Goal: Information Seeking & Learning: Learn about a topic

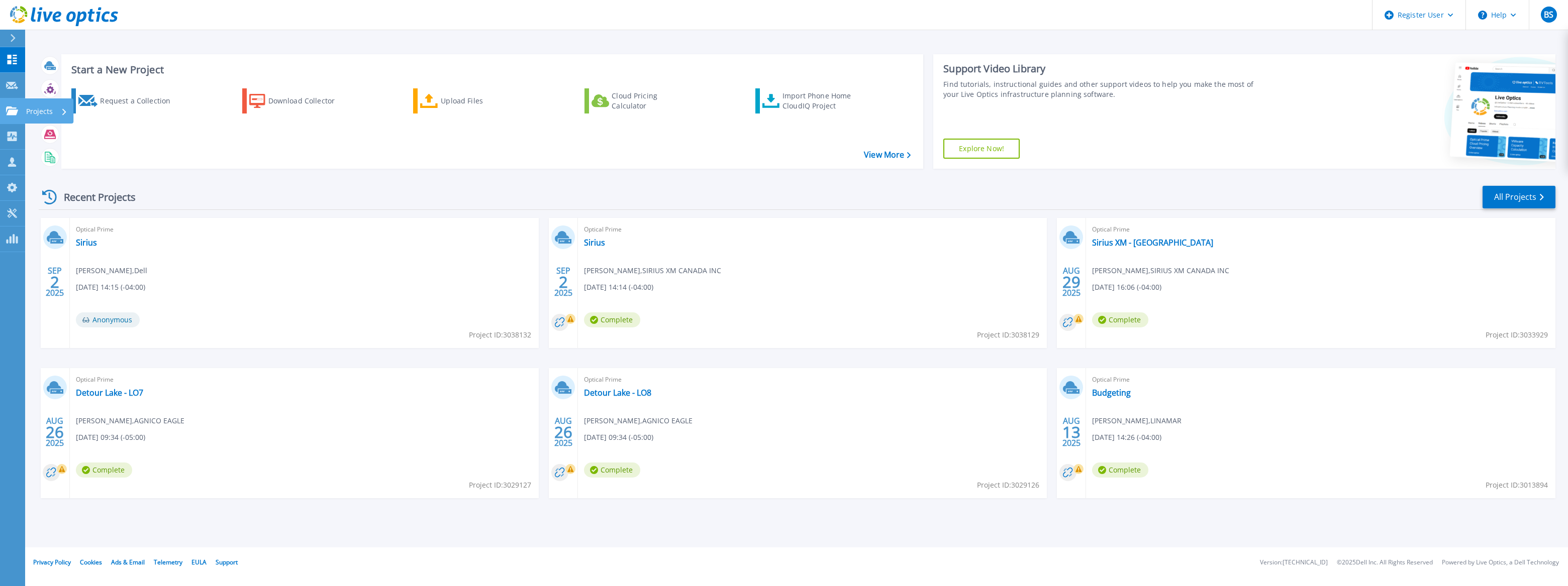
click at [5, 105] on link "Projects Projects" at bounding box center [13, 111] width 25 height 25
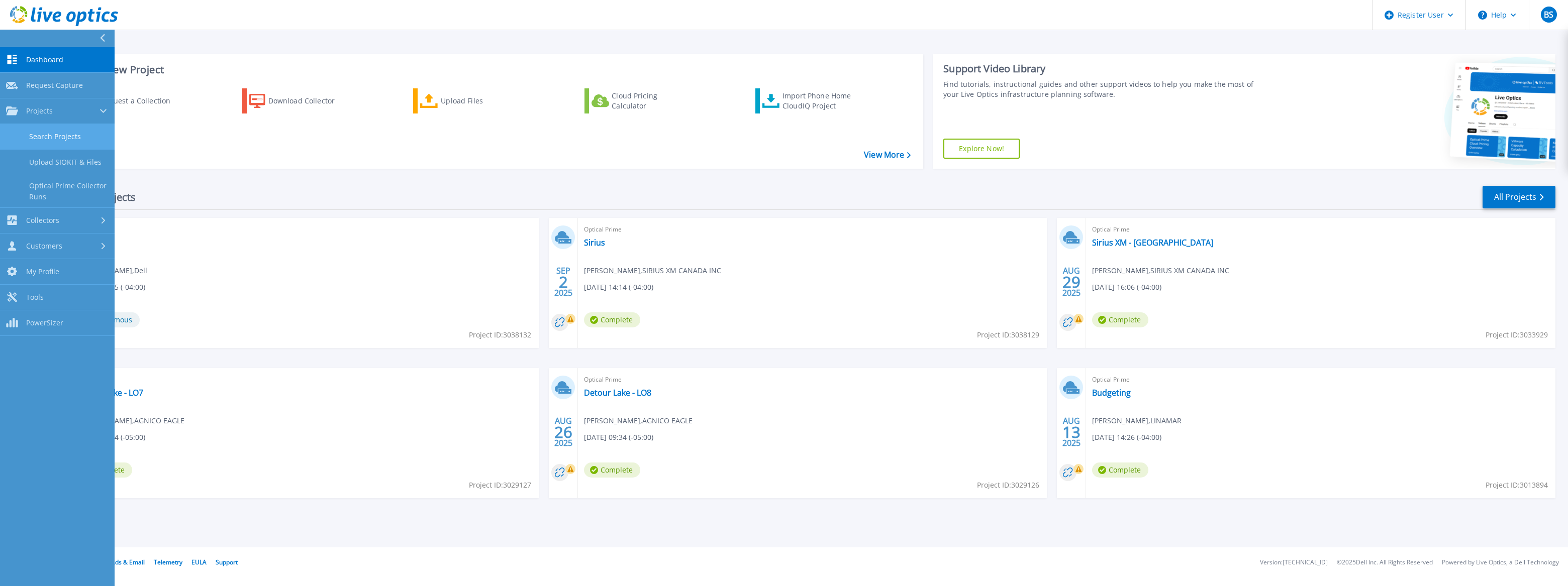
click at [42, 139] on link "Search Projects" at bounding box center [57, 137] width 114 height 25
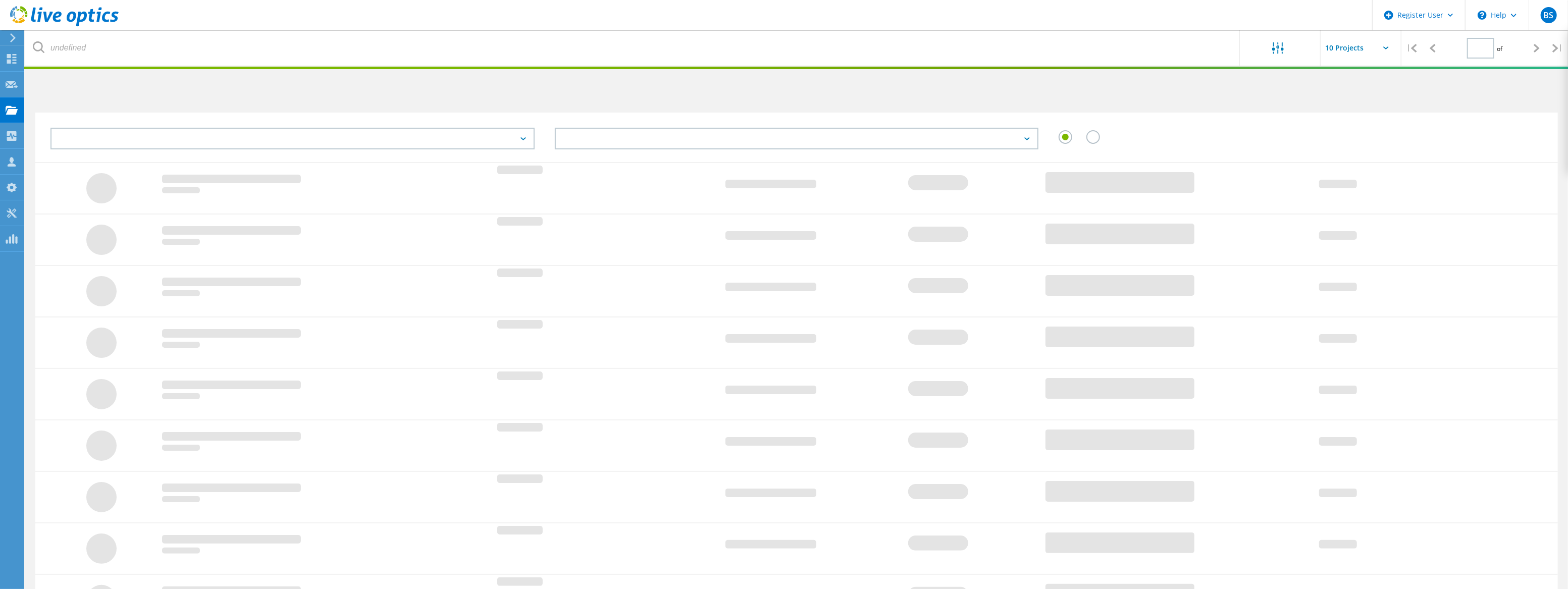
type input "1"
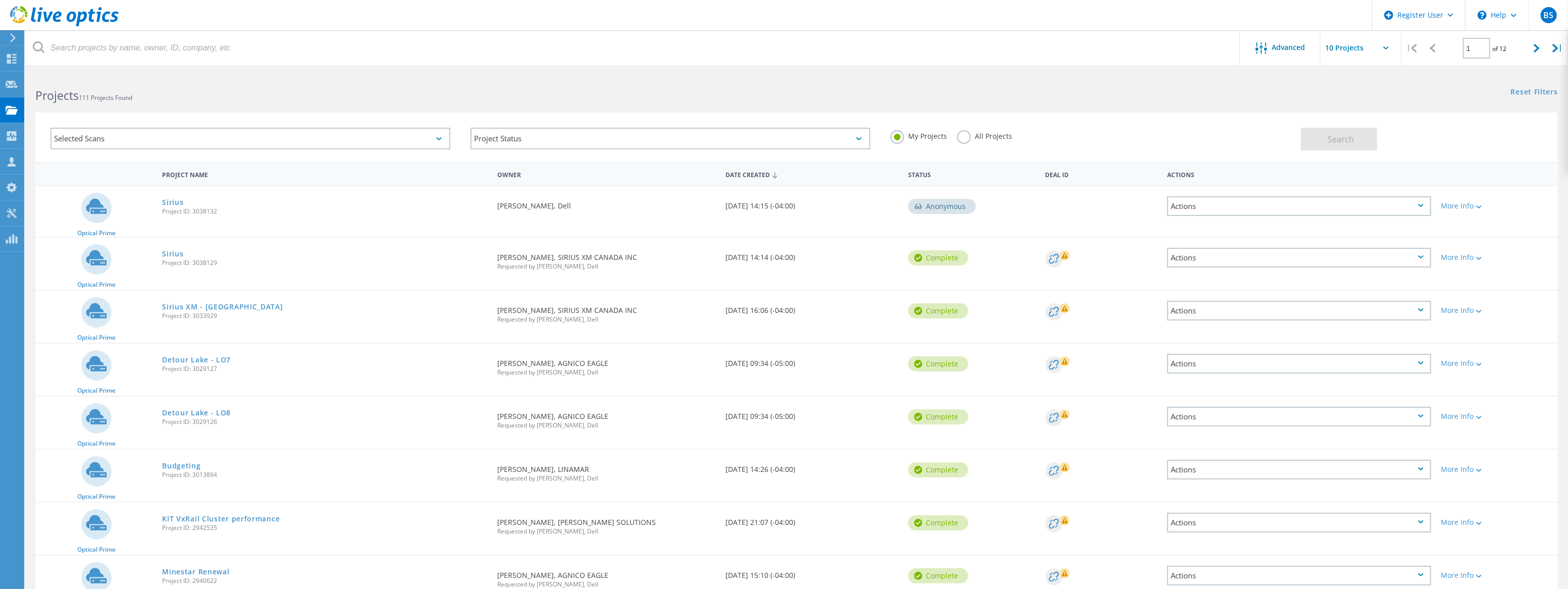
click at [968, 123] on div "My Projects All Projects" at bounding box center [1090, 136] width 420 height 37
click at [969, 142] on div "All Projects" at bounding box center [984, 138] width 55 height 14
click at [974, 141] on div "All Projects" at bounding box center [984, 138] width 55 height 14
click at [967, 140] on label "All Projects" at bounding box center [984, 135] width 55 height 10
click at [0, 0] on input "All Projects" at bounding box center [0, 0] width 0 height 0
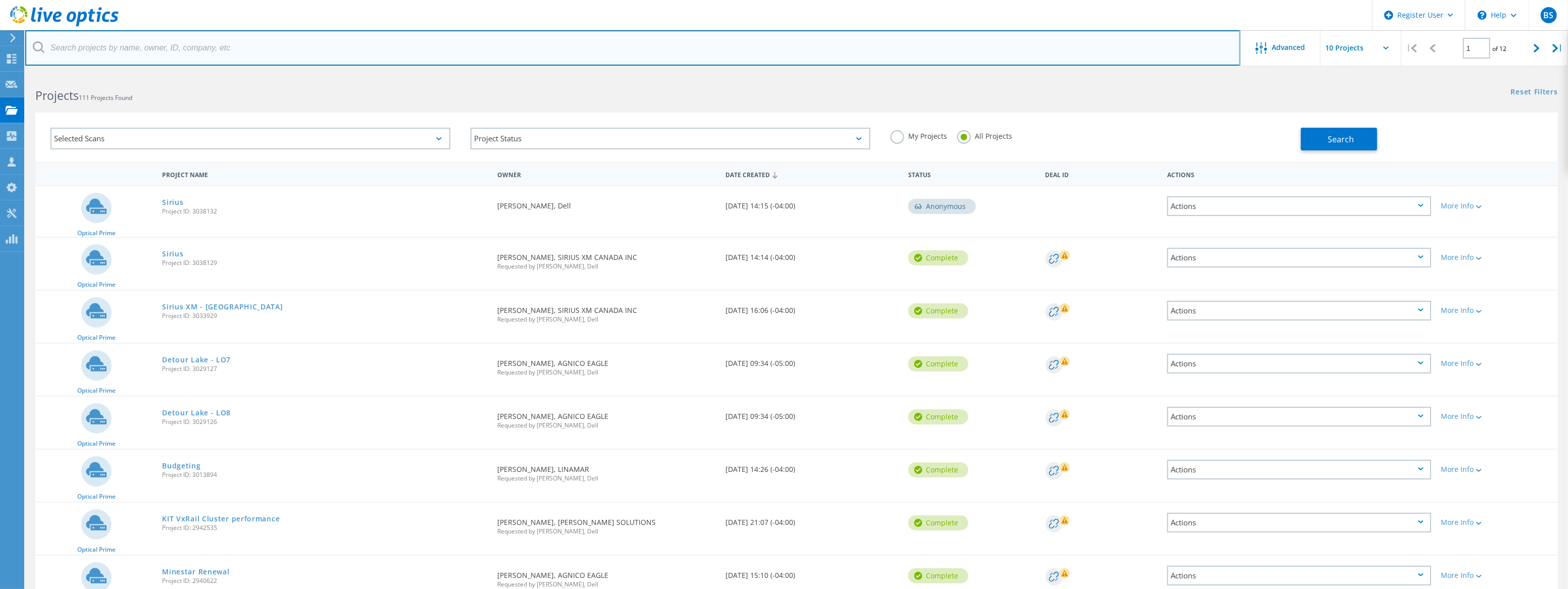
click at [184, 43] on input "text" at bounding box center [632, 47] width 1214 height 35
paste input "mailto:[PERSON_NAME][EMAIL_ADDRESS][DOMAIN_NAME]"
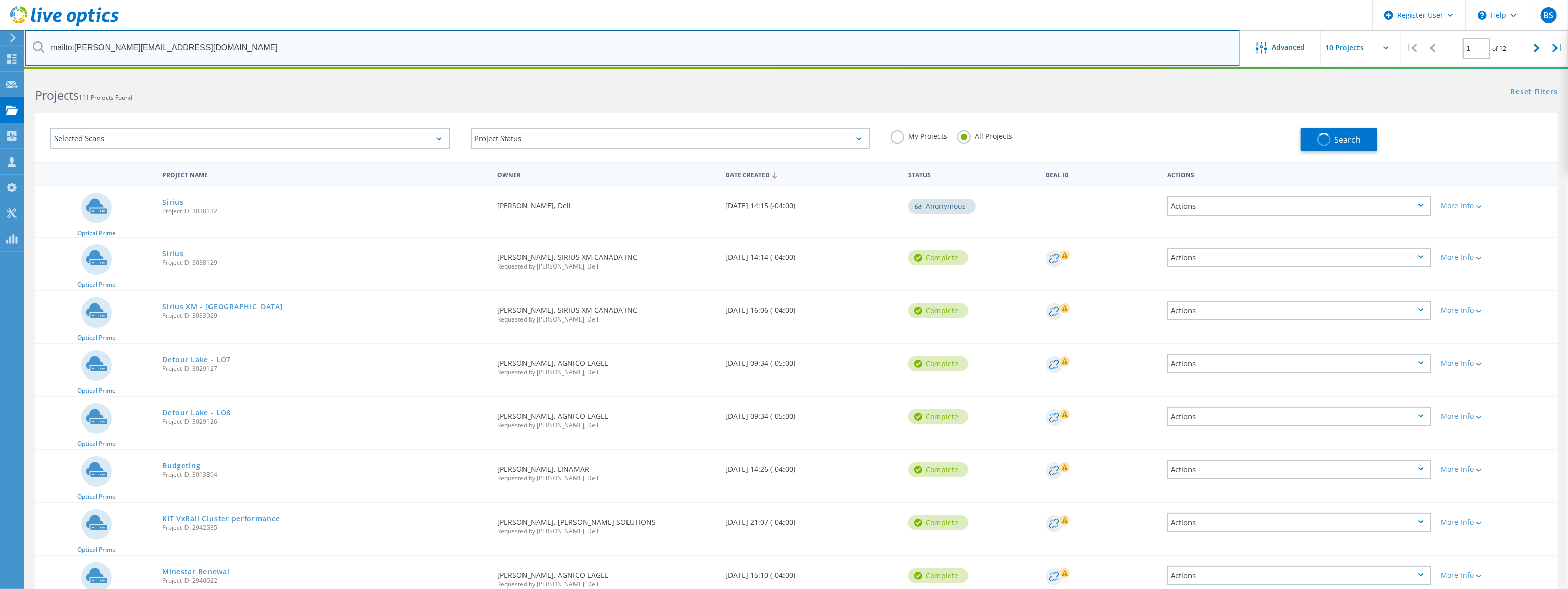
drag, startPoint x: 76, startPoint y: 49, endPoint x: 55, endPoint y: 54, distance: 21.6
click at [55, 54] on input "mailto:[PERSON_NAME][EMAIL_ADDRESS][DOMAIN_NAME]" at bounding box center [632, 47] width 1214 height 35
type input "[EMAIL_ADDRESS][DOMAIN_NAME]"
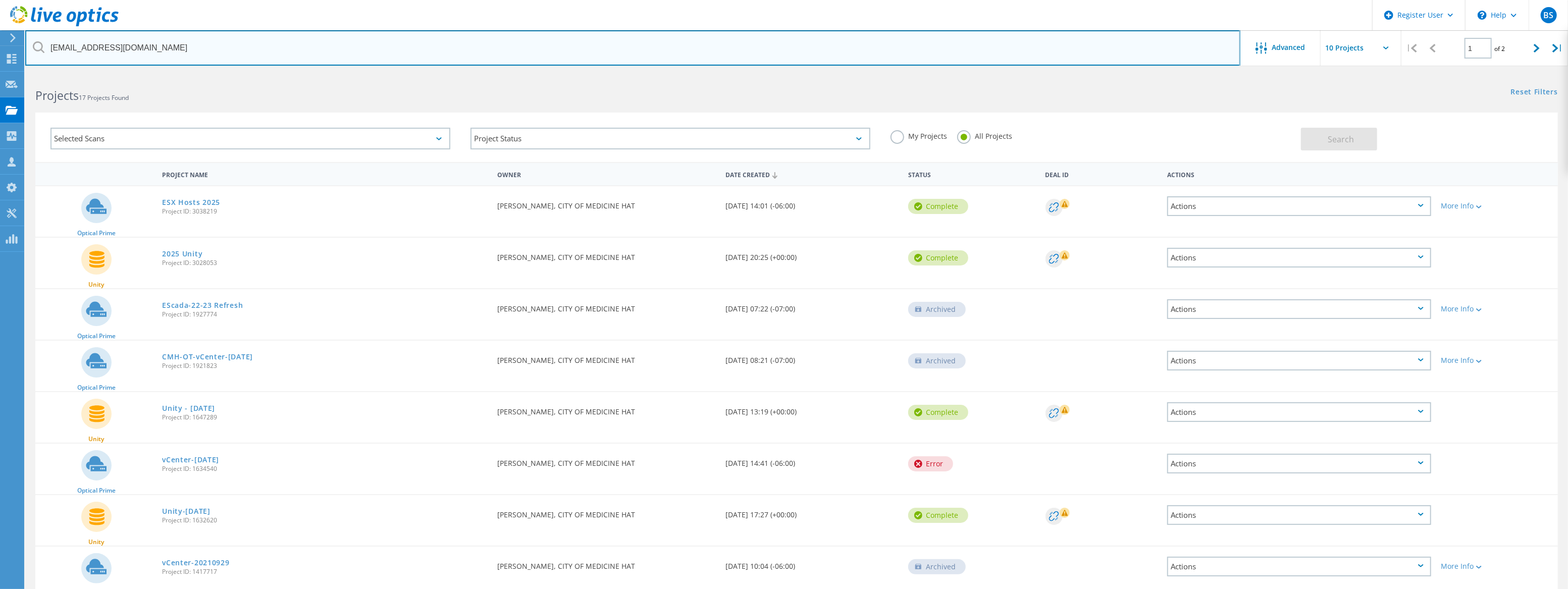
drag, startPoint x: 84, startPoint y: 50, endPoint x: 38, endPoint y: 49, distance: 46.0
click at [38, 49] on div "[EMAIL_ADDRESS][DOMAIN_NAME]" at bounding box center [632, 47] width 1214 height 35
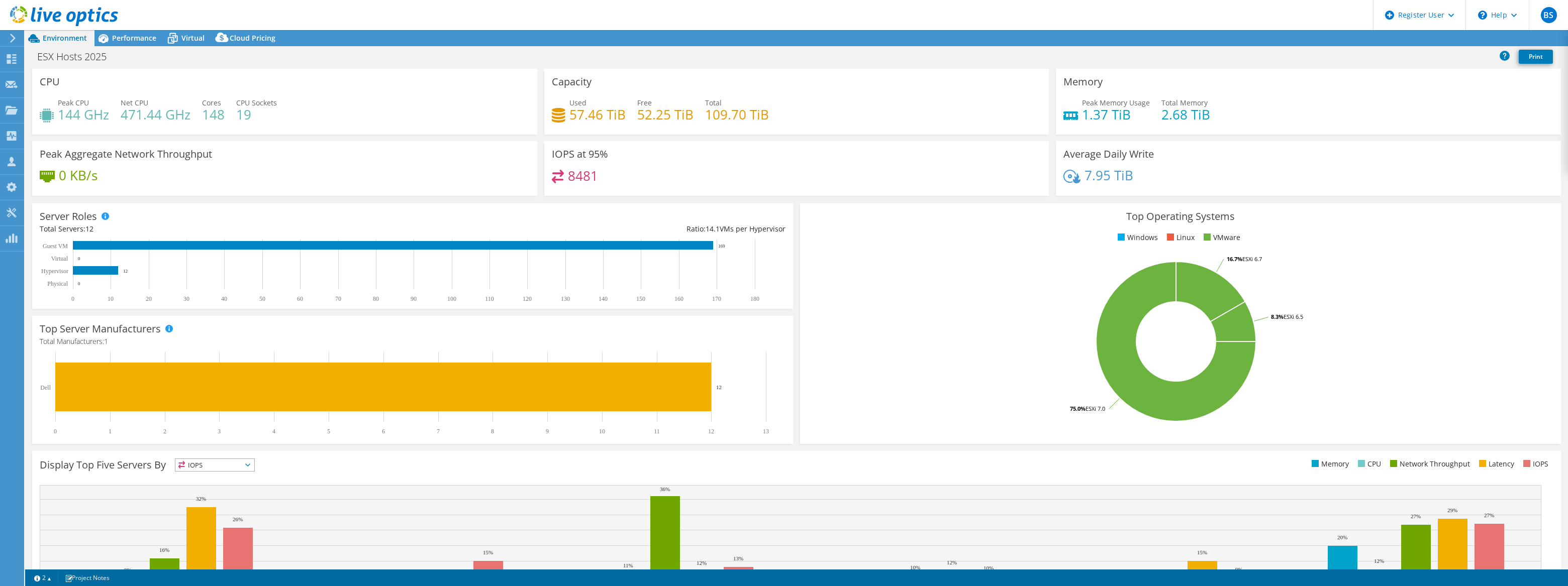
select select "Canada"
select select "CAD"
click at [133, 42] on span "Performance" at bounding box center [133, 38] width 44 height 10
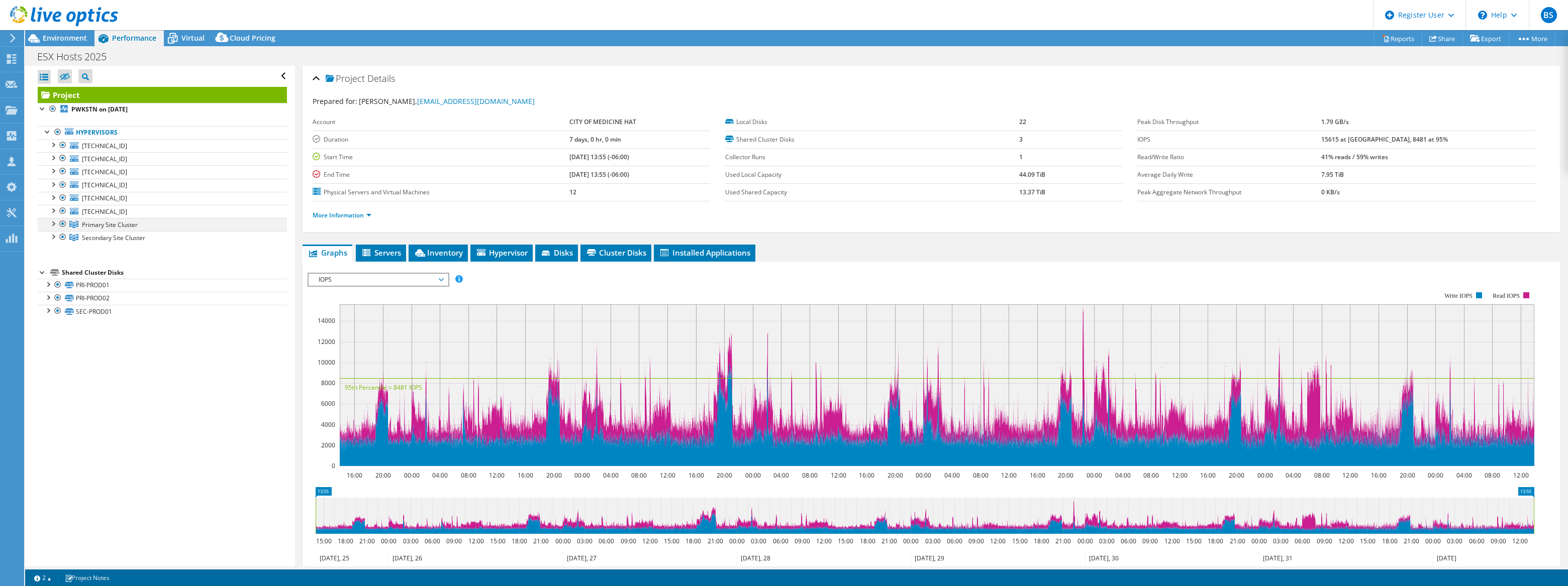
click at [54, 223] on div at bounding box center [52, 222] width 10 height 10
click at [51, 276] on div at bounding box center [52, 275] width 10 height 10
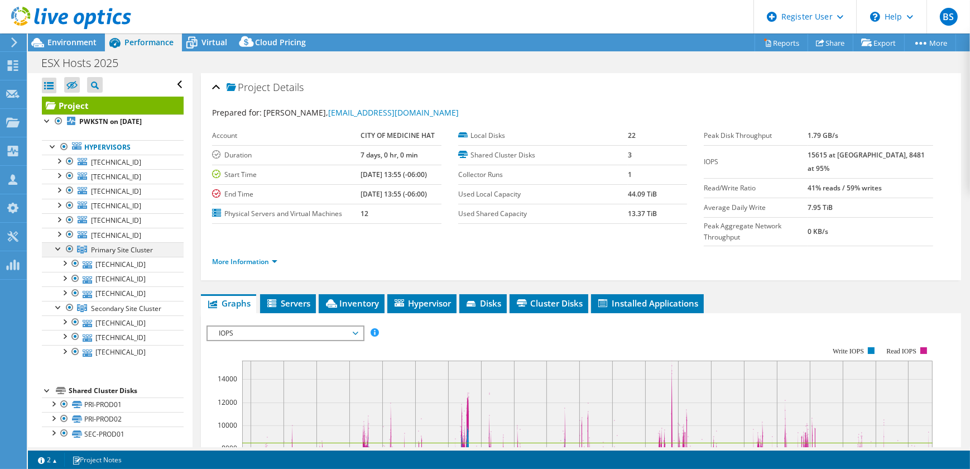
click at [59, 251] on div at bounding box center [58, 247] width 11 height 11
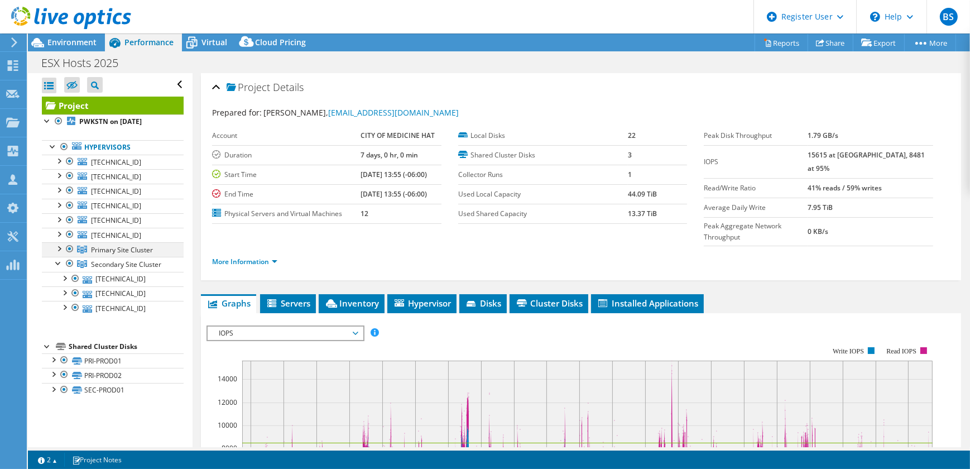
click at [56, 246] on div at bounding box center [58, 247] width 11 height 11
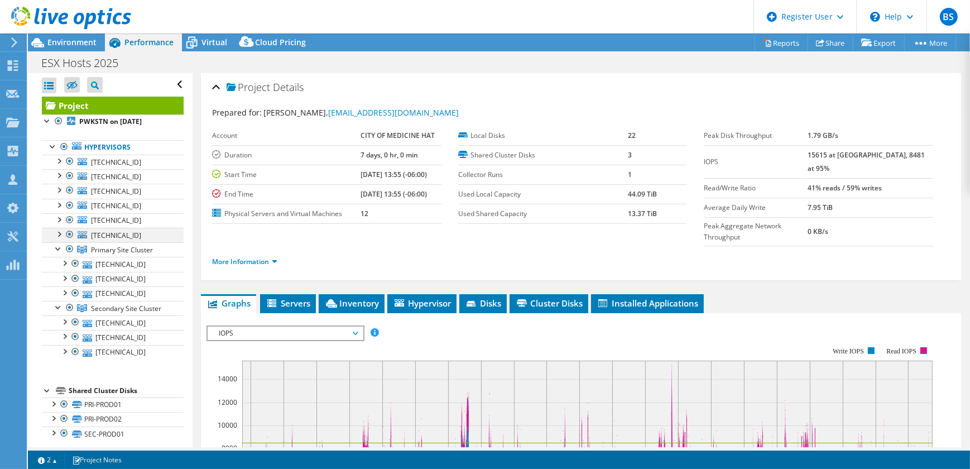
click at [54, 234] on div at bounding box center [58, 233] width 11 height 11
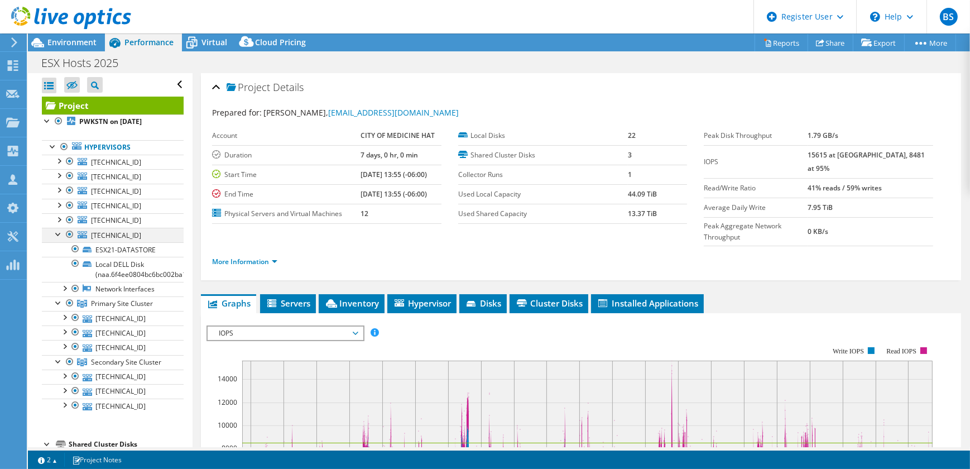
click at [54, 234] on div at bounding box center [58, 233] width 11 height 11
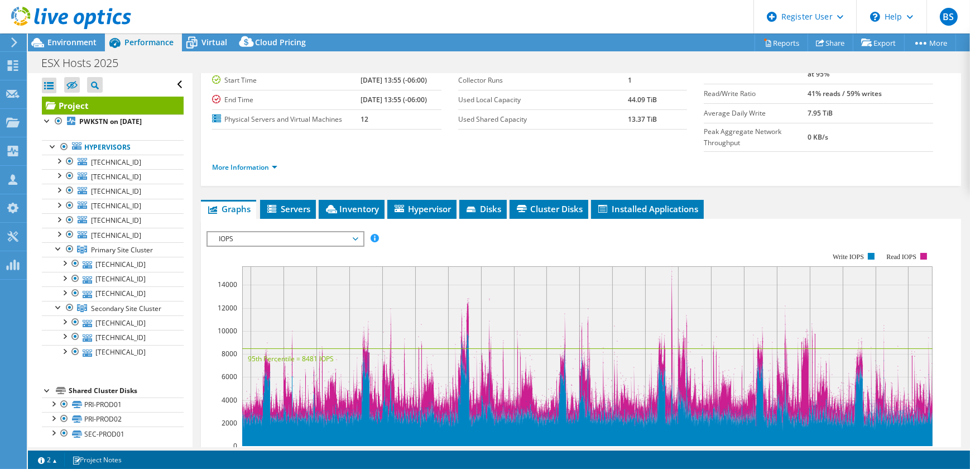
scroll to position [152, 0]
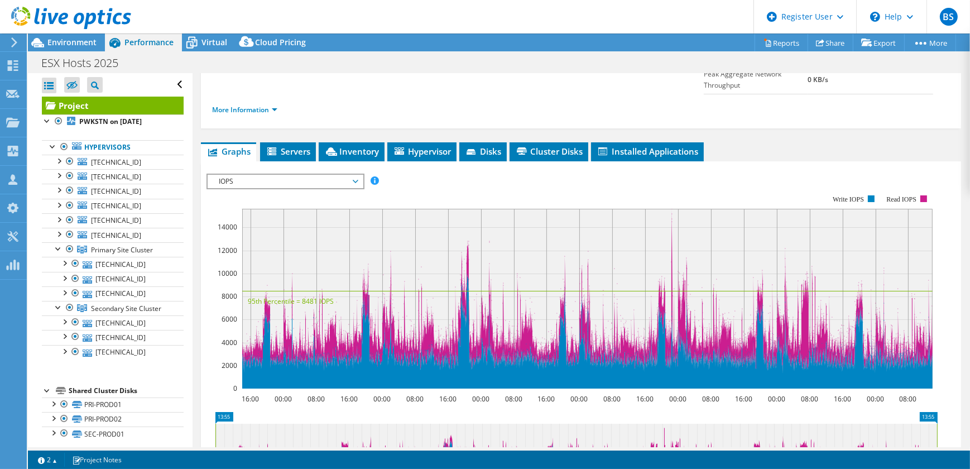
click at [268, 175] on span "IOPS" at bounding box center [284, 181] width 143 height 13
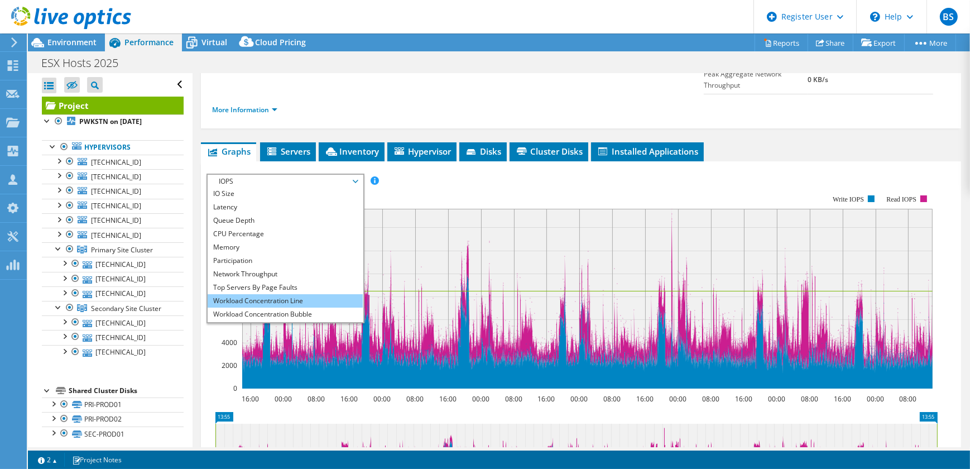
scroll to position [40, 0]
click at [264, 296] on li "Workload Concentration Bubble" at bounding box center [285, 302] width 155 height 13
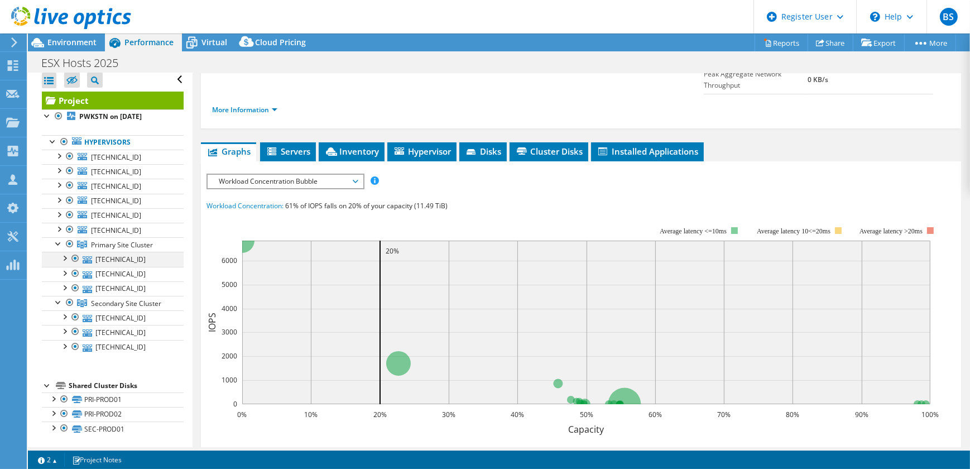
scroll to position [6, 0]
click at [231, 104] on li "More Information" at bounding box center [248, 110] width 72 height 12
click at [244, 105] on link "More Information" at bounding box center [244, 109] width 65 height 9
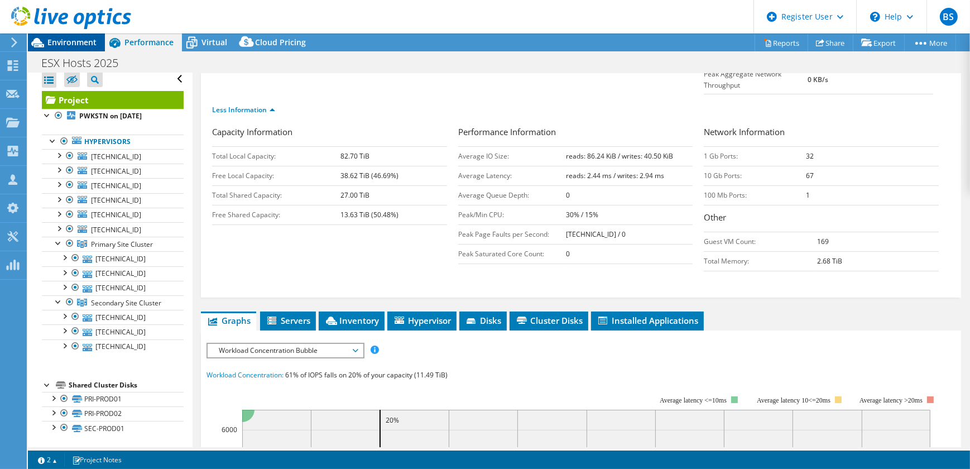
click at [73, 39] on span "Environment" at bounding box center [71, 42] width 49 height 11
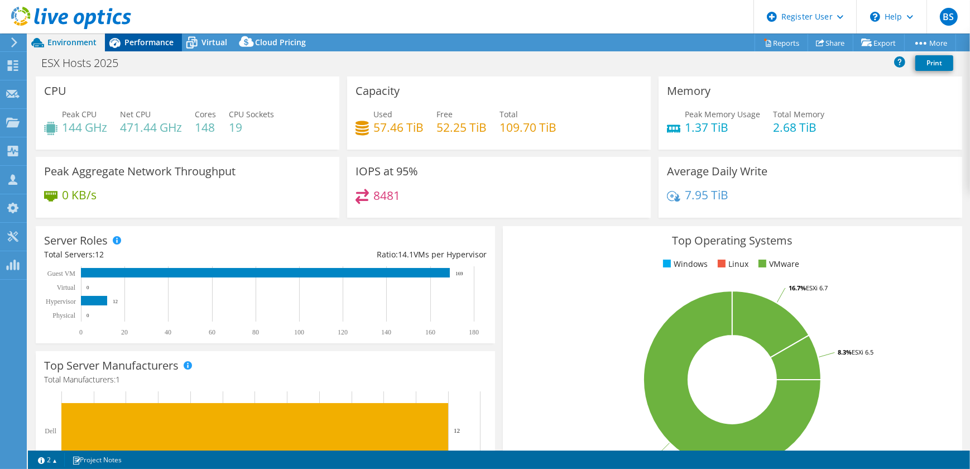
click at [157, 39] on span "Performance" at bounding box center [148, 42] width 49 height 11
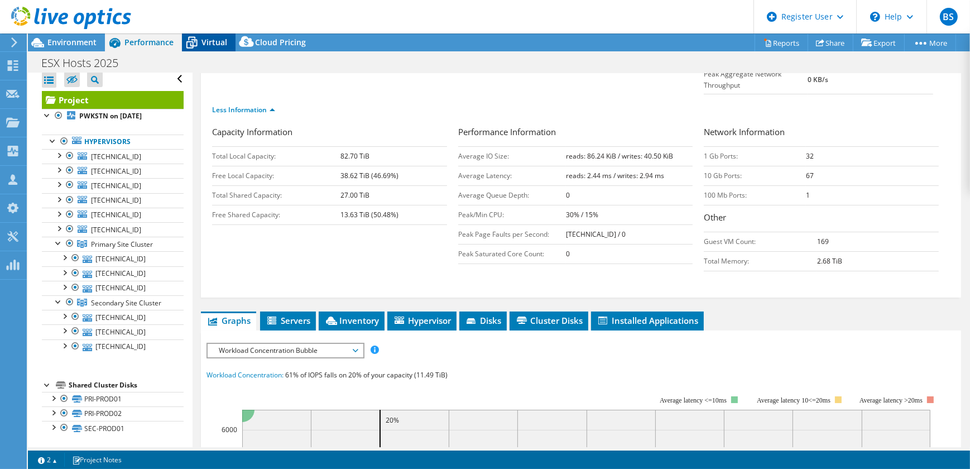
click at [205, 41] on span "Virtual" at bounding box center [214, 42] width 26 height 11
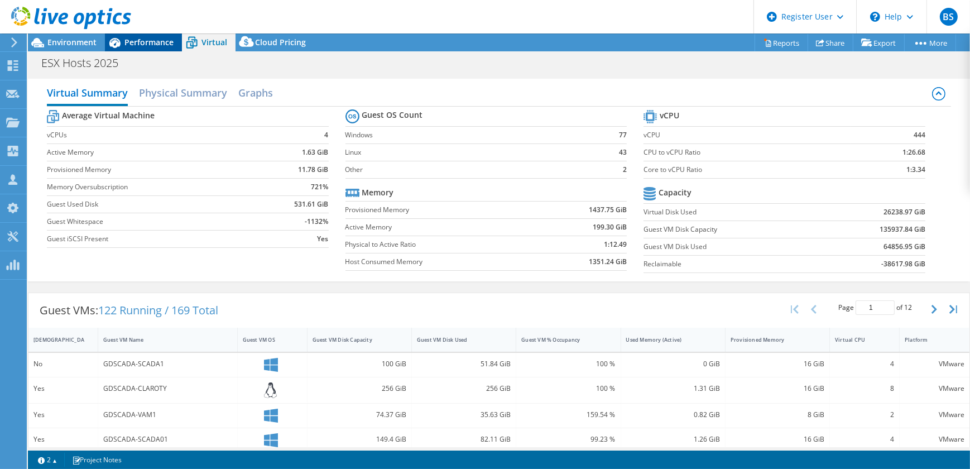
click at [159, 41] on span "Performance" at bounding box center [148, 42] width 49 height 11
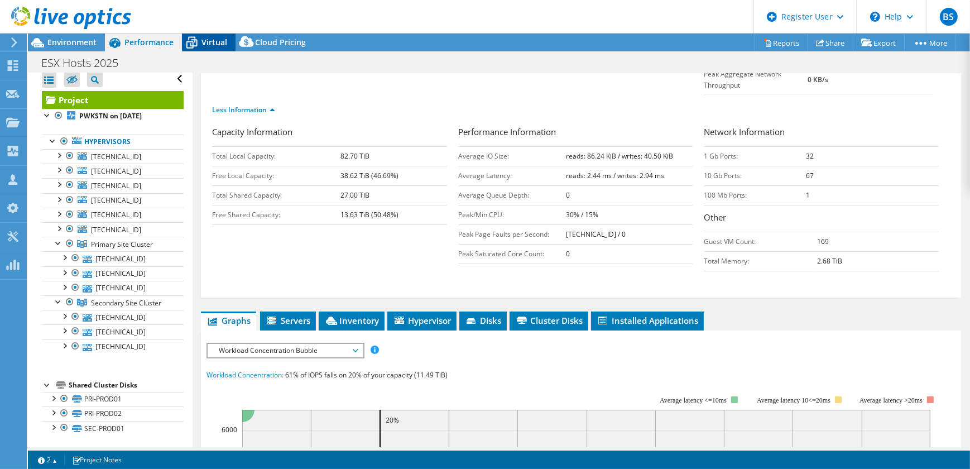
click at [190, 40] on icon at bounding box center [192, 43] width 20 height 20
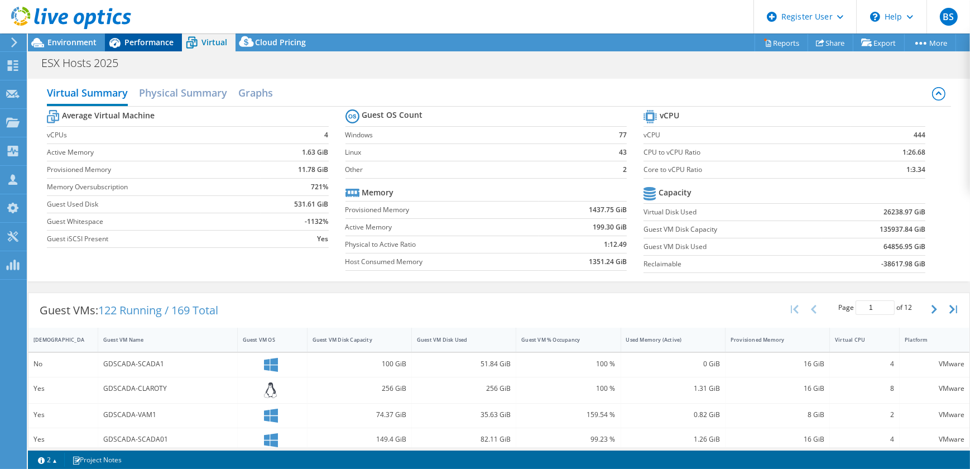
click at [151, 41] on span "Performance" at bounding box center [148, 42] width 49 height 11
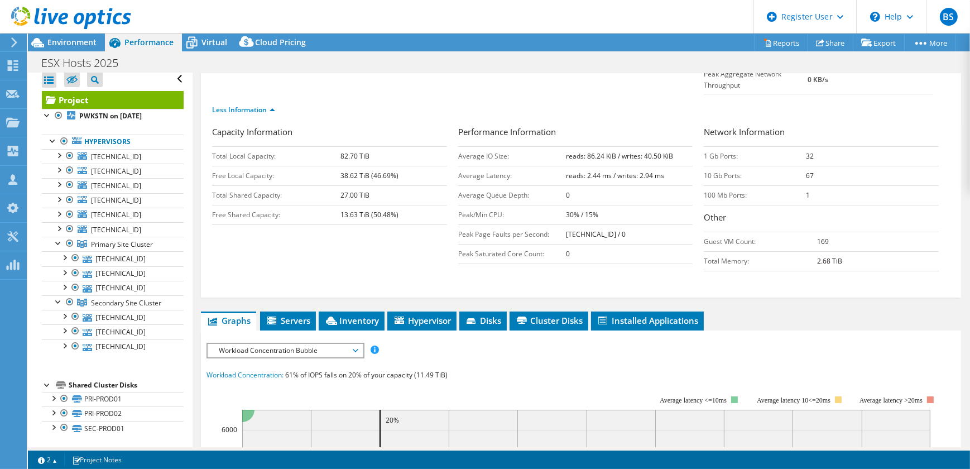
click at [426, 315] on span "Hypervisor" at bounding box center [422, 320] width 58 height 11
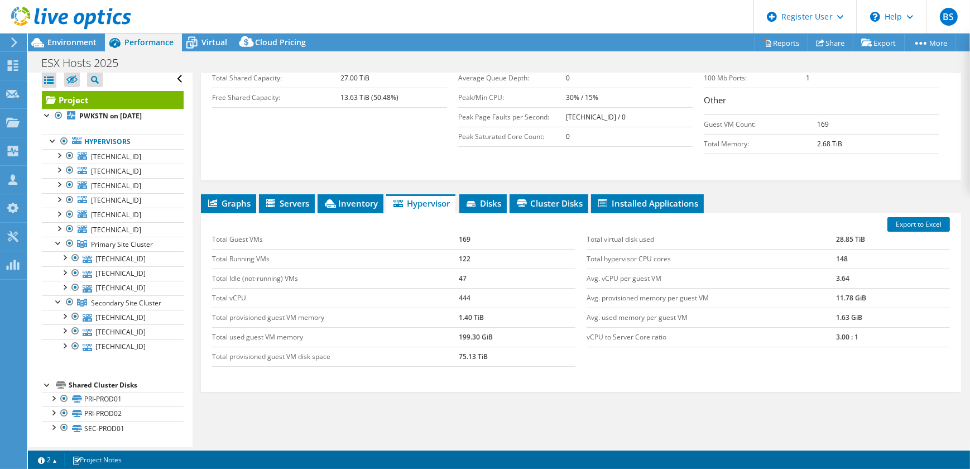
scroll to position [290, 0]
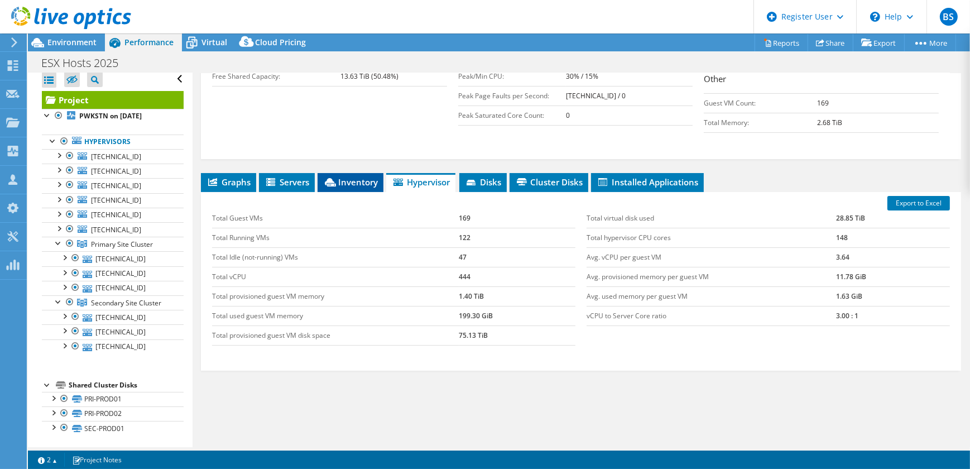
click at [329, 178] on icon at bounding box center [330, 182] width 11 height 8
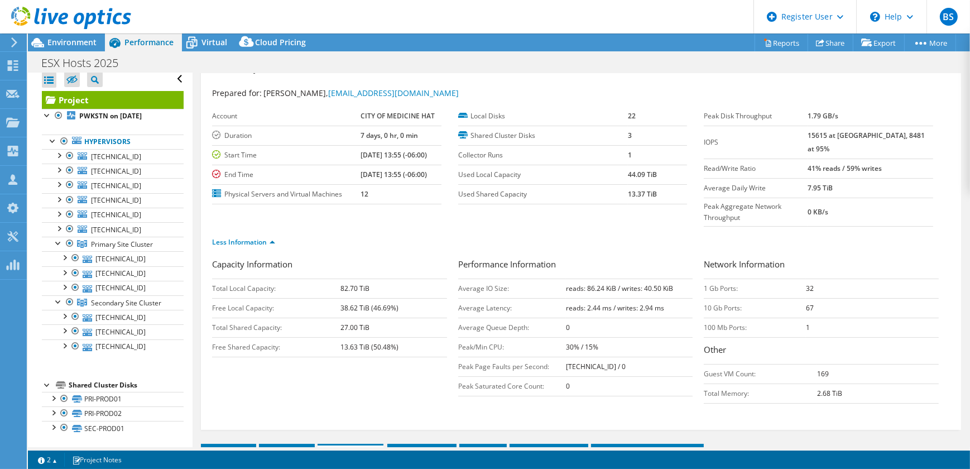
scroll to position [0, 0]
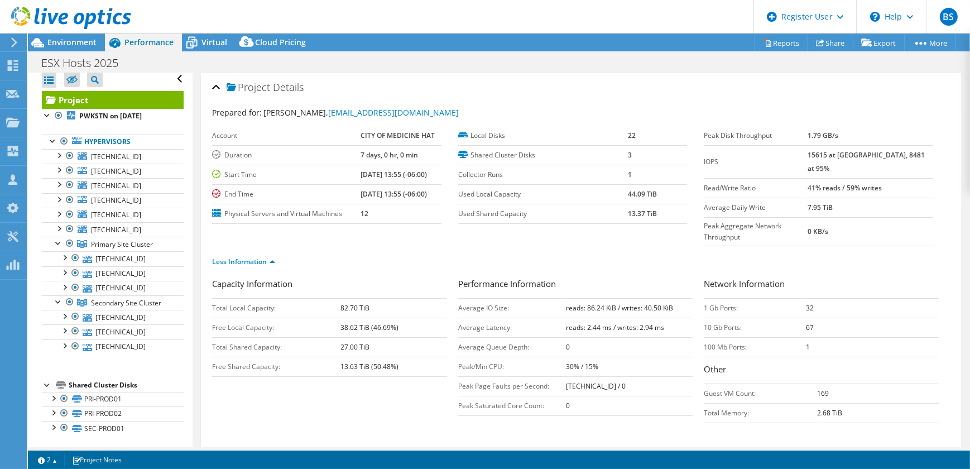
click at [212, 31] on header "BS Dell User Ben Saunderson Ben.Saunderson@dell.com Dell My Profile Log Out \n …" at bounding box center [485, 16] width 970 height 33
click at [212, 41] on span "Virtual" at bounding box center [214, 42] width 26 height 11
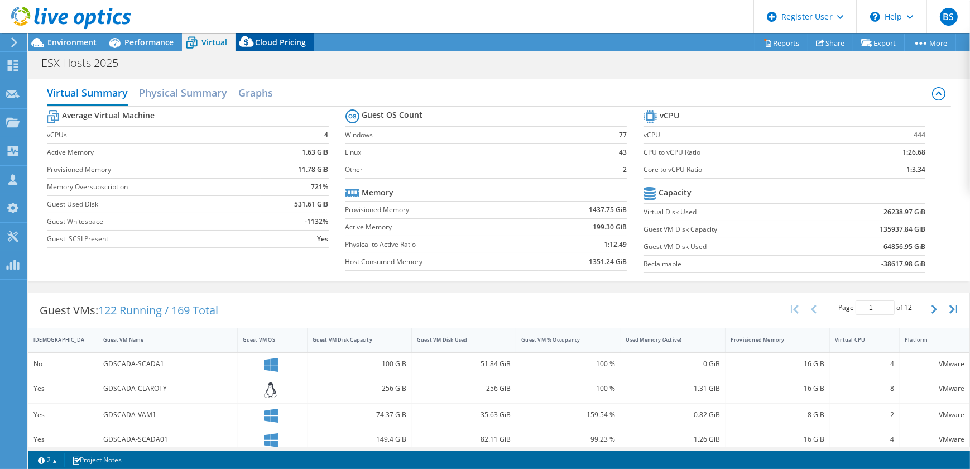
click at [280, 45] on span "Cloud Pricing" at bounding box center [280, 42] width 51 height 11
